Goal: Information Seeking & Learning: Check status

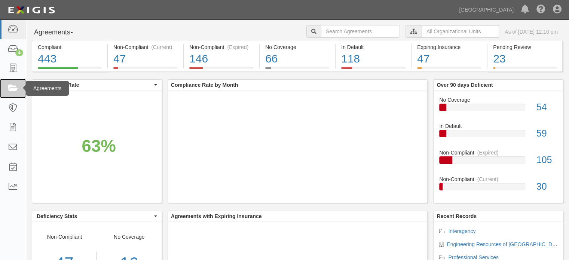
click at [18, 86] on icon at bounding box center [12, 88] width 10 height 9
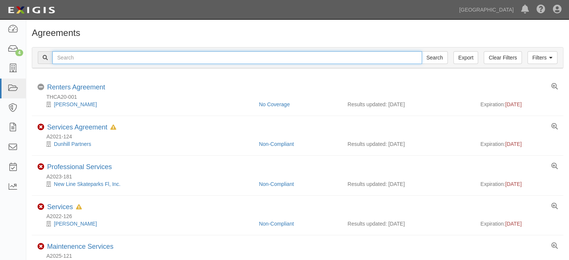
click at [69, 61] on input "text" at bounding box center [237, 57] width 370 height 13
type input "A2022-097"
click at [422, 51] on input "Search" at bounding box center [435, 57] width 26 height 13
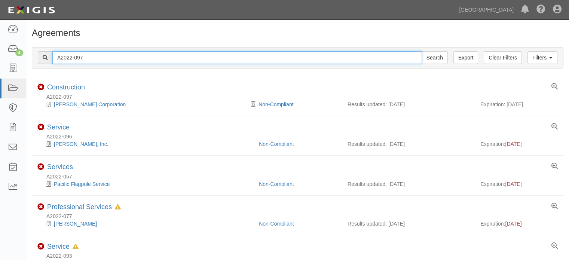
click at [70, 61] on input "A2022-097" at bounding box center [237, 57] width 370 height 13
drag, startPoint x: 66, startPoint y: 57, endPoint x: 104, endPoint y: 57, distance: 38.2
click at [104, 57] on input "A2022-097" at bounding box center [237, 57] width 370 height 13
type input "A2022-107"
click at [422, 51] on input "Search" at bounding box center [435, 57] width 26 height 13
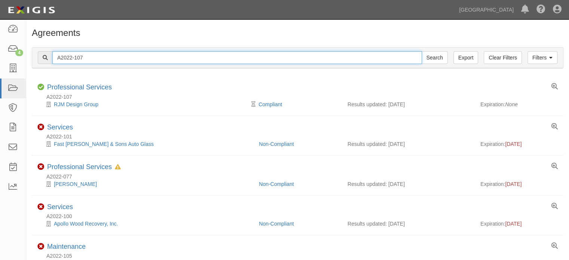
drag, startPoint x: 103, startPoint y: 59, endPoint x: 67, endPoint y: 62, distance: 36.1
click at [67, 62] on input "A2022-107" at bounding box center [237, 57] width 370 height 13
type input "A2022-050"
click at [422, 51] on input "Search" at bounding box center [435, 57] width 26 height 13
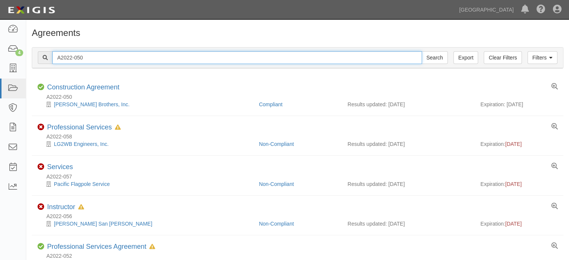
drag, startPoint x: 92, startPoint y: 57, endPoint x: 76, endPoint y: 64, distance: 17.3
click at [76, 64] on input "A2022-050" at bounding box center [237, 57] width 370 height 13
type input "A2022-247"
click at [422, 51] on input "Search" at bounding box center [435, 57] width 26 height 13
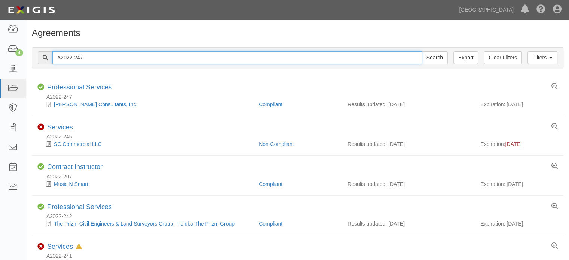
drag, startPoint x: 100, startPoint y: 54, endPoint x: 67, endPoint y: 55, distance: 32.6
click at [67, 55] on input "A2022-247" at bounding box center [237, 57] width 370 height 13
type input "A2019-196"
click at [422, 51] on input "Search" at bounding box center [435, 57] width 26 height 13
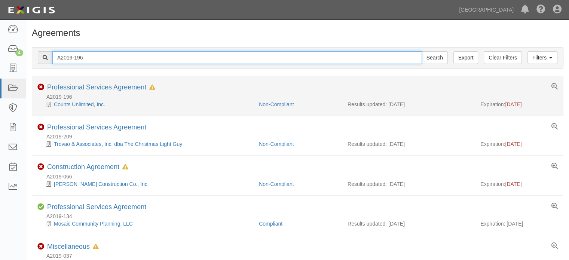
drag, startPoint x: 67, startPoint y: 57, endPoint x: 273, endPoint y: 110, distance: 213.3
type input "A2020-045"
click at [422, 51] on input "Search" at bounding box center [435, 57] width 26 height 13
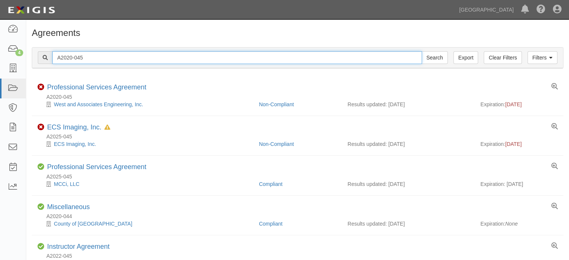
drag, startPoint x: 71, startPoint y: 54, endPoint x: 115, endPoint y: 45, distance: 45.1
click at [115, 45] on div "Filters Clear Filters Export A2020-045 Search Filters Compliance Status Complia…" at bounding box center [297, 59] width 543 height 34
type input "A2023-062"
click at [422, 51] on input "Search" at bounding box center [435, 57] width 26 height 13
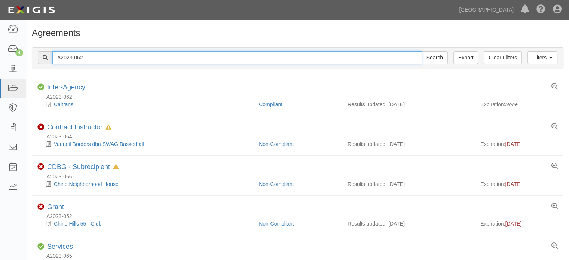
drag, startPoint x: 75, startPoint y: 58, endPoint x: 87, endPoint y: 59, distance: 12.0
click at [87, 59] on input "A2023-062" at bounding box center [237, 57] width 370 height 13
type input "A2023-138"
click at [422, 51] on input "Search" at bounding box center [435, 57] width 26 height 13
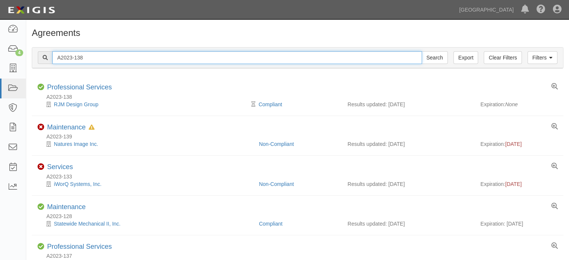
drag, startPoint x: 74, startPoint y: 56, endPoint x: 113, endPoint y: 60, distance: 38.8
click at [112, 59] on input "A2023-138" at bounding box center [237, 57] width 370 height 13
type input "A2023-237"
click at [422, 51] on input "Search" at bounding box center [435, 57] width 26 height 13
click at [169, 57] on input "A2023-237" at bounding box center [237, 57] width 370 height 13
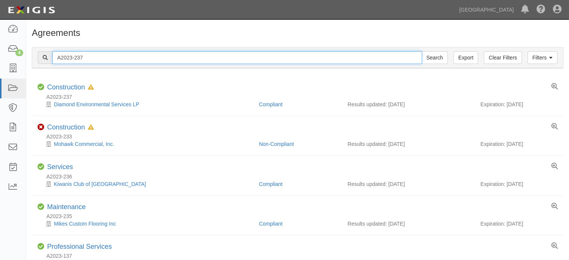
click at [169, 57] on input "A2023-237" at bounding box center [237, 57] width 370 height 13
type input "e"
type input "engineering resources"
click at [422, 51] on input "Search" at bounding box center [435, 57] width 26 height 13
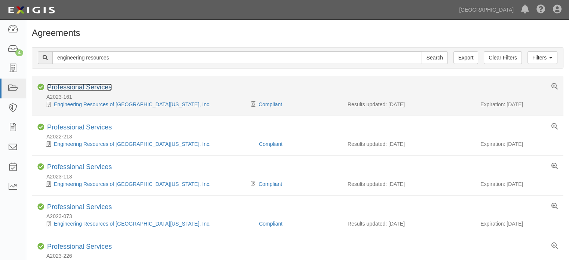
click at [102, 83] on link "Professional Services" at bounding box center [79, 86] width 65 height 7
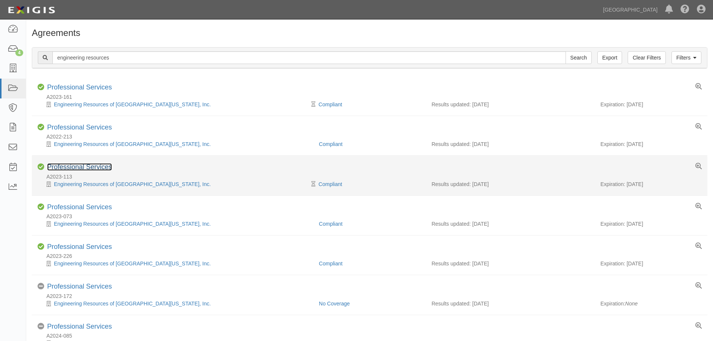
click at [95, 168] on link "Professional Services" at bounding box center [79, 166] width 65 height 7
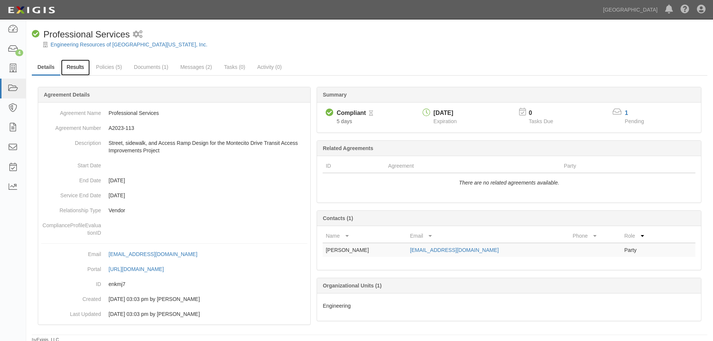
click at [83, 68] on link "Results" at bounding box center [75, 67] width 29 height 16
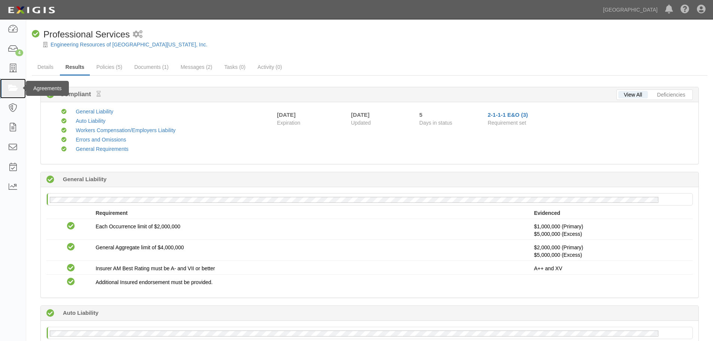
click at [15, 87] on icon at bounding box center [12, 88] width 10 height 9
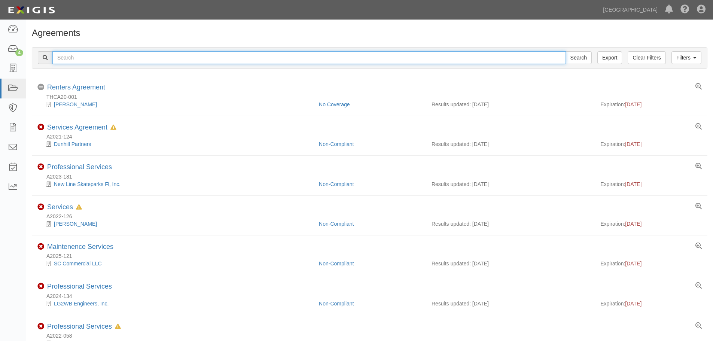
click at [90, 62] on input "text" at bounding box center [308, 57] width 513 height 13
type input "sierra pacific"
click at [565, 51] on input "Search" at bounding box center [578, 57] width 26 height 13
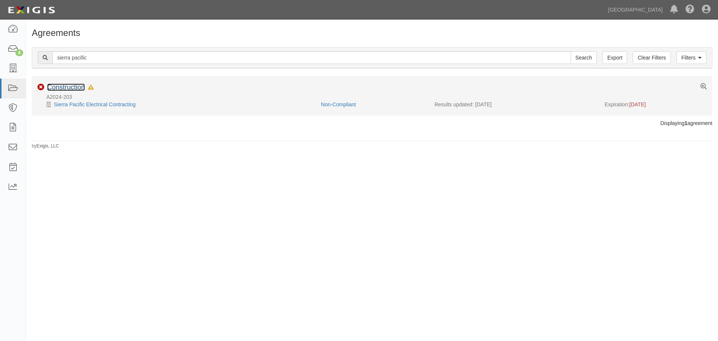
click at [78, 86] on link "Construction" at bounding box center [66, 86] width 38 height 7
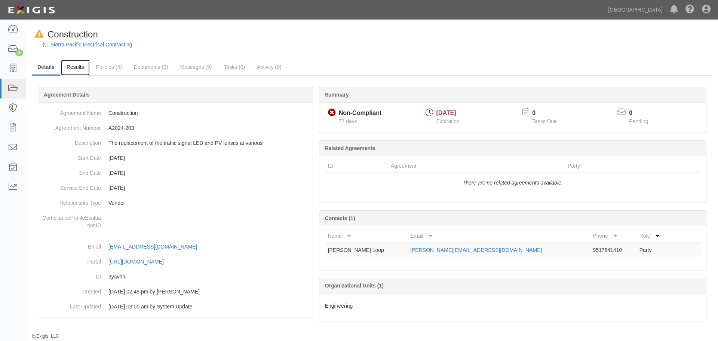
click at [85, 70] on link "Results" at bounding box center [75, 67] width 29 height 16
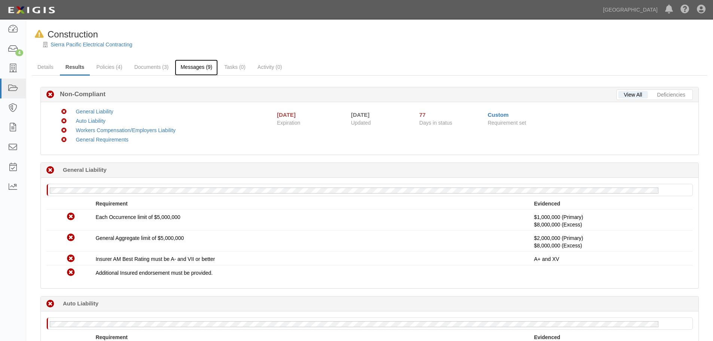
click at [204, 67] on link "Messages (9)" at bounding box center [196, 67] width 43 height 16
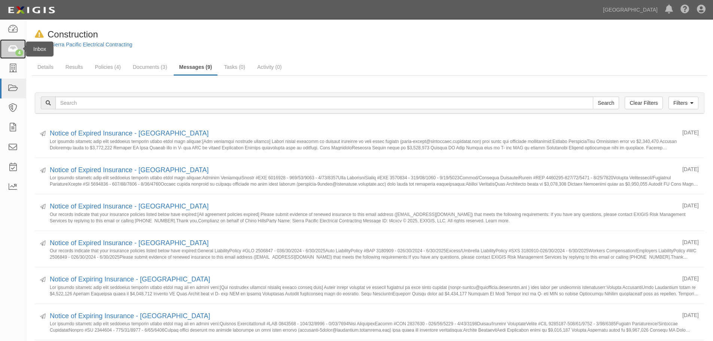
click at [21, 51] on div "4" at bounding box center [19, 52] width 8 height 7
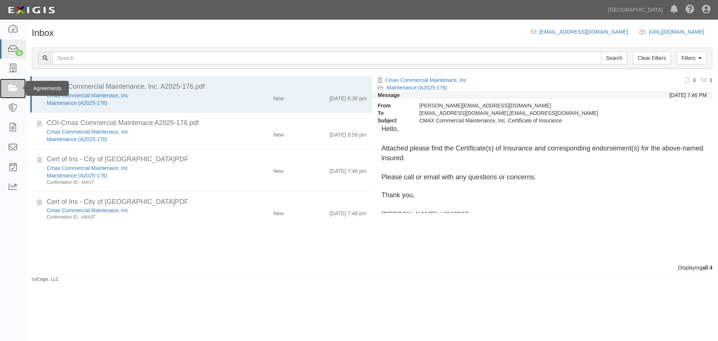
click at [15, 88] on icon at bounding box center [12, 88] width 10 height 9
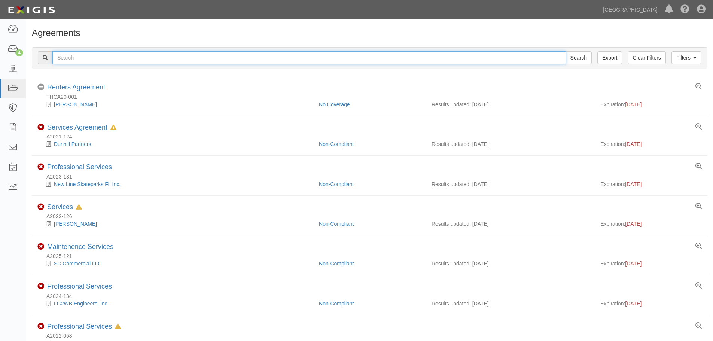
click at [82, 57] on input "text" at bounding box center [308, 57] width 513 height 13
type input "bkf"
click at [565, 51] on input "Search" at bounding box center [578, 57] width 26 height 13
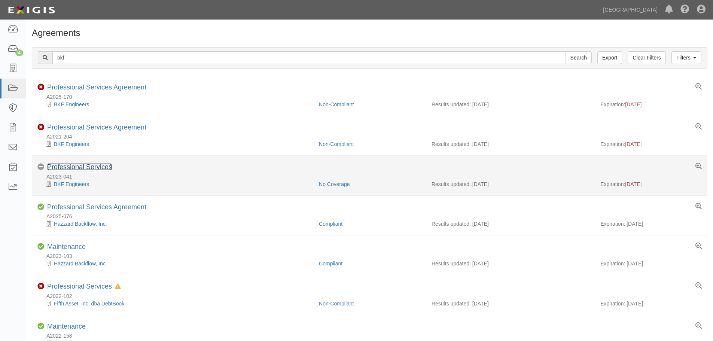
click at [91, 164] on link "Professional Services" at bounding box center [79, 166] width 65 height 7
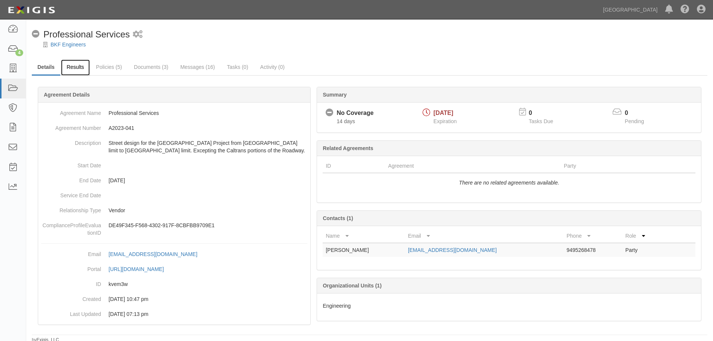
click at [81, 70] on link "Results" at bounding box center [75, 67] width 29 height 16
click at [15, 86] on icon at bounding box center [12, 88] width 10 height 9
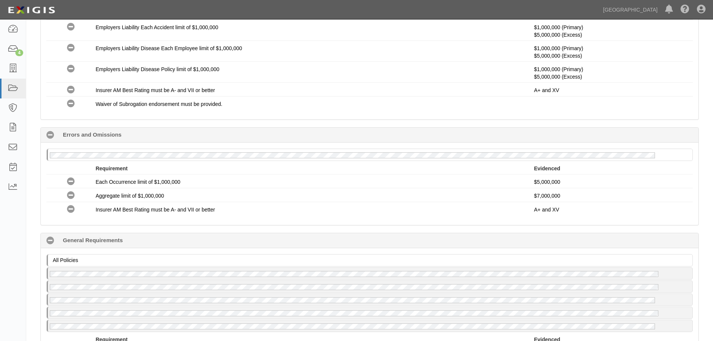
scroll to position [449, 0]
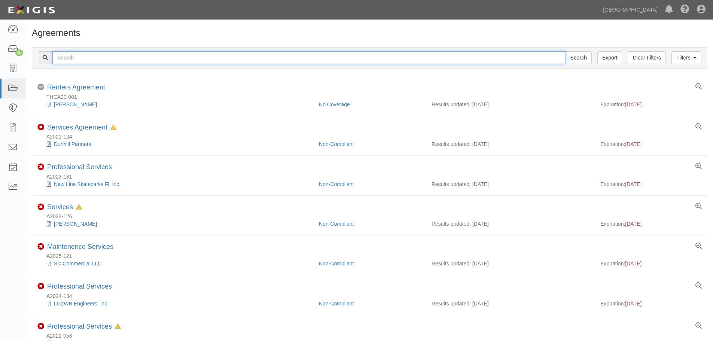
click at [64, 56] on input "text" at bounding box center [308, 57] width 513 height 13
type input "rivers land"
click at [565, 51] on input "Search" at bounding box center [578, 57] width 26 height 13
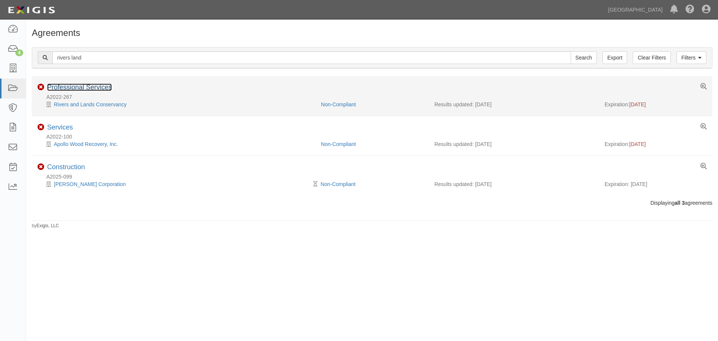
click at [106, 89] on link "Professional Services" at bounding box center [79, 86] width 65 height 7
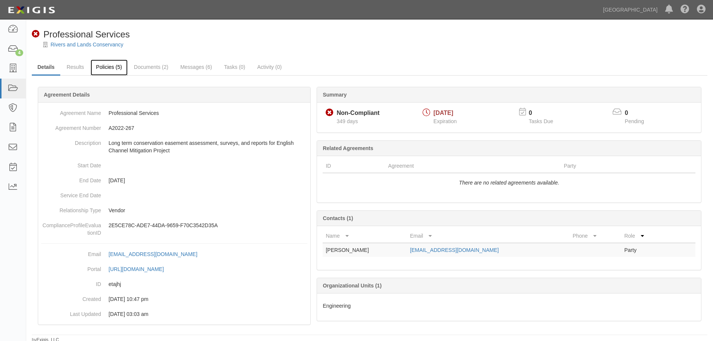
click at [104, 64] on link "Policies (5)" at bounding box center [109, 67] width 37 height 16
